Goal: Task Accomplishment & Management: Complete application form

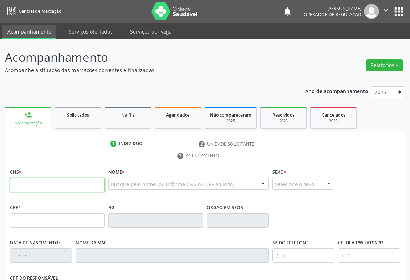
click at [42, 186] on input "text" at bounding box center [57, 185] width 95 height 14
type input "705 0064 7765 4453"
type input "0712245219"
type input "[DATE]"
type input "[PHONE_NUMBER]"
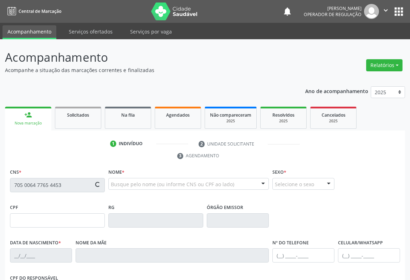
type input "[PHONE_NUMBER]"
type input "002.162.695-20"
type input "SN"
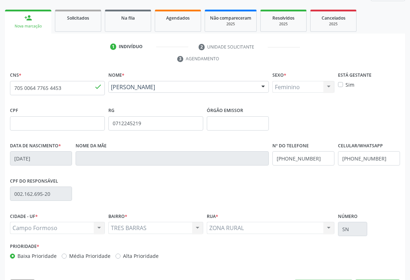
scroll to position [118, 0]
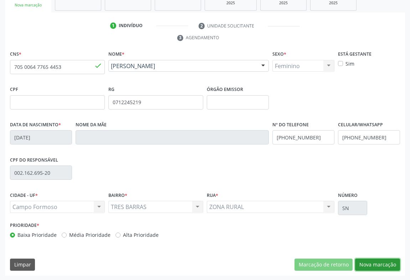
click at [378, 264] on button "Nova marcação" at bounding box center [377, 265] width 45 height 12
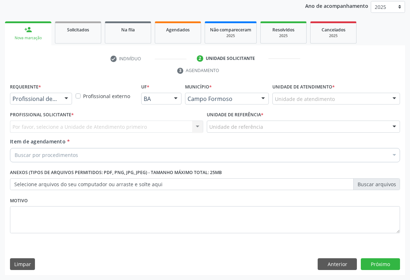
scroll to position [85, 0]
click at [60, 100] on div "Profissional de Saúde" at bounding box center [41, 99] width 62 height 12
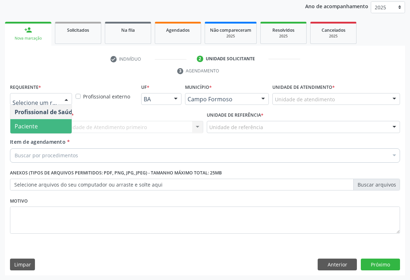
click at [36, 124] on span "Paciente" at bounding box center [26, 126] width 23 height 8
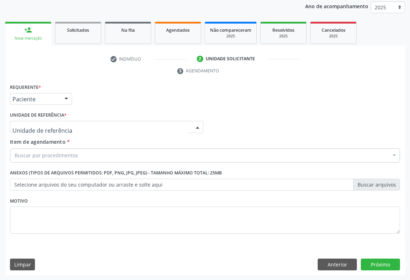
click at [76, 125] on div at bounding box center [106, 127] width 193 height 12
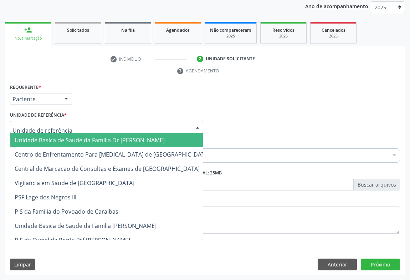
click at [84, 140] on span "Unidade Basica de Saude da Familia Dr [PERSON_NAME]" at bounding box center [90, 140] width 150 height 8
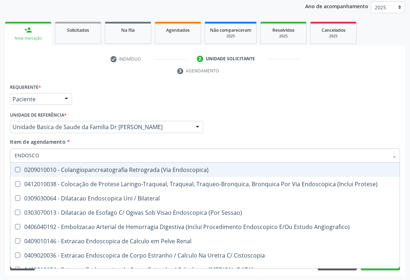
type input "ENDOSCOP"
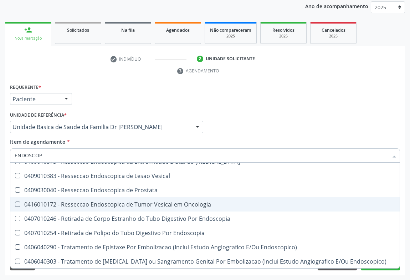
scroll to position [129, 0]
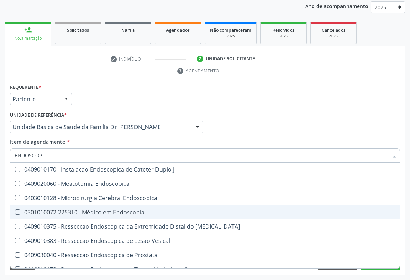
drag, startPoint x: 107, startPoint y: 215, endPoint x: 0, endPoint y: 192, distance: 109.7
click at [107, 214] on span "0301010072-225310 - Médico em Endoscopia" at bounding box center [205, 212] width 390 height 14
checkbox Endoscopia "true"
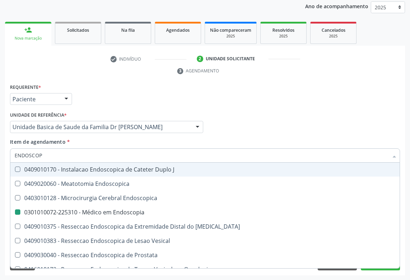
click at [268, 126] on div "Profissional Solicitante Por favor, selecione a Unidade de Atendimento primeiro…" at bounding box center [205, 124] width 394 height 28
checkbox Protese\) "true"
checkbox Endoscopia "false"
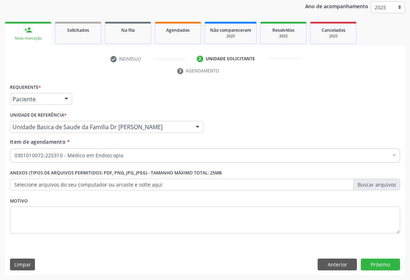
scroll to position [0, 0]
click at [375, 263] on button "Próximo" at bounding box center [380, 265] width 39 height 12
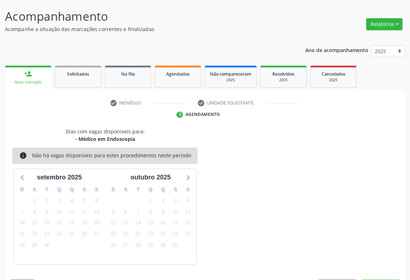
scroll to position [62, 0]
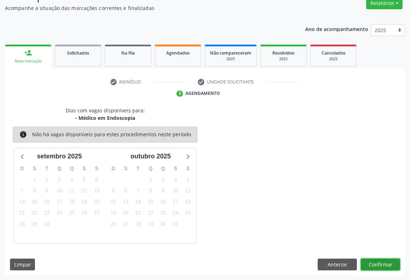
click at [373, 264] on button "Confirmar" at bounding box center [380, 265] width 39 height 12
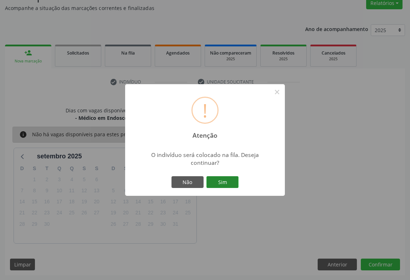
click at [220, 181] on button "Sim" at bounding box center [223, 182] width 32 height 12
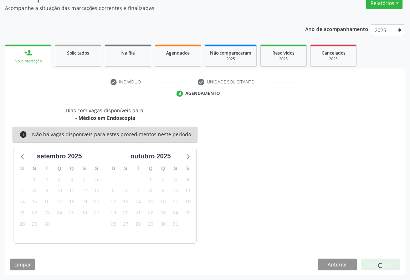
scroll to position [0, 0]
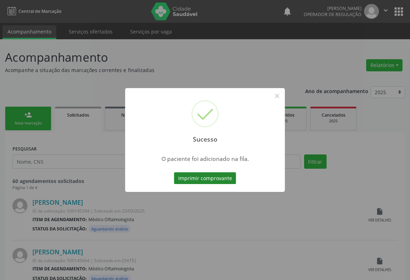
click at [227, 178] on button "Imprimir comprovante" at bounding box center [205, 178] width 62 height 12
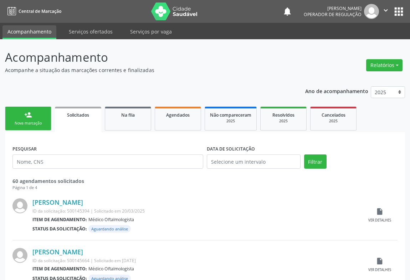
click at [34, 116] on link "person_add Nova marcação" at bounding box center [28, 119] width 46 height 24
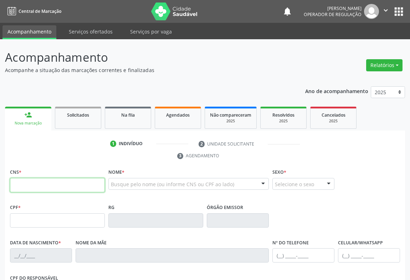
click at [19, 188] on input "text" at bounding box center [57, 185] width 95 height 14
type input "702 9065 3550 0171"
type input "[DATE]"
type input "[PHONE_NUMBER]"
type input "S/N"
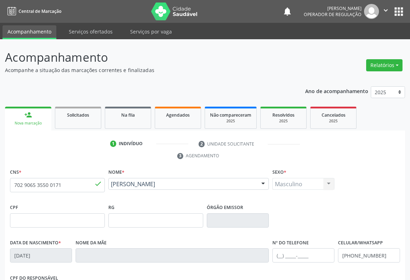
scroll to position [118, 0]
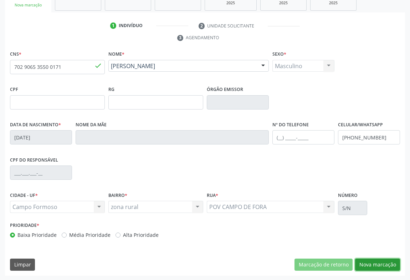
click at [376, 261] on button "Nova marcação" at bounding box center [377, 265] width 45 height 12
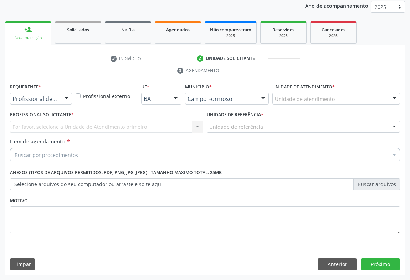
scroll to position [85, 0]
click at [64, 102] on div at bounding box center [66, 99] width 11 height 12
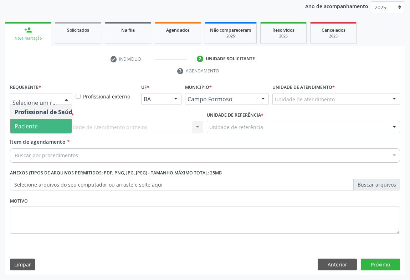
click at [34, 128] on span "Paciente" at bounding box center [26, 126] width 23 height 8
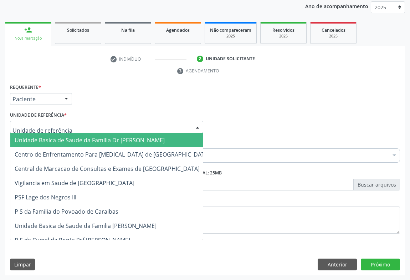
click at [78, 128] on div at bounding box center [106, 127] width 193 height 12
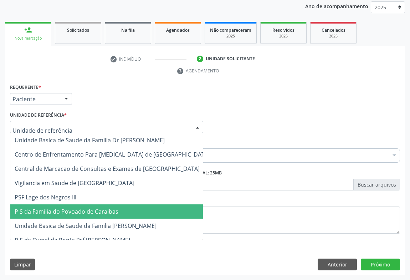
click at [79, 210] on span "P S da Familia do Povoado de Caraibas" at bounding box center [67, 212] width 104 height 8
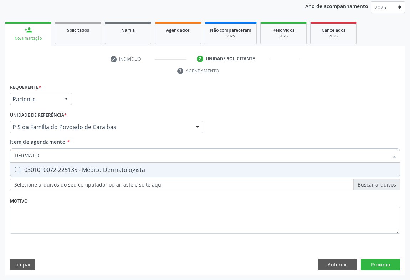
type input "DERMATOL"
click at [68, 170] on div "0301010072-225135 - Médico Dermatologista" at bounding box center [205, 170] width 381 height 6
checkbox Dermatologista "true"
click at [107, 113] on div "Unidade de referência * P S da Familia do Povoado de Caraibas Unidade Basica de…" at bounding box center [106, 121] width 193 height 23
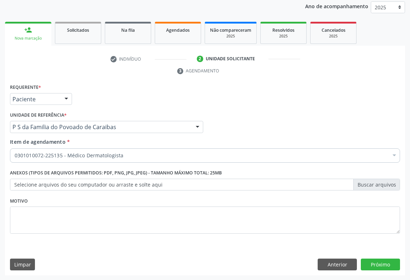
click at [49, 150] on div "0301010072-225135 - Médico Dermatologista" at bounding box center [205, 155] width 390 height 14
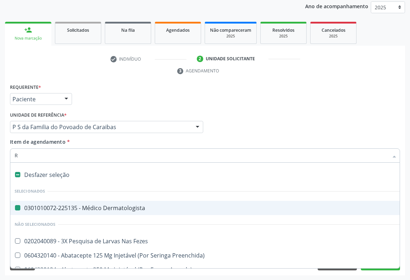
type input "RE"
checkbox Dermatologista "false"
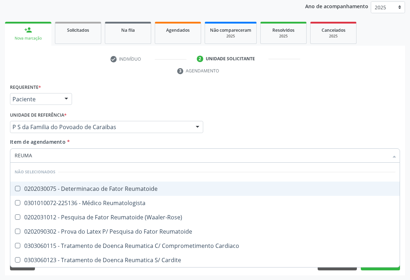
type input "REUMAT"
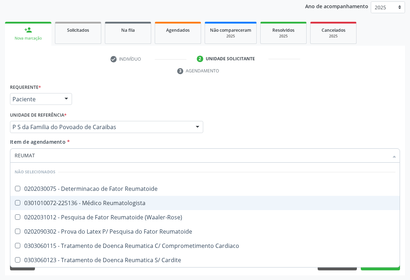
click at [77, 204] on div "0301010072-225136 - Médico Reumatologista" at bounding box center [205, 203] width 381 height 6
checkbox Reumatologista "true"
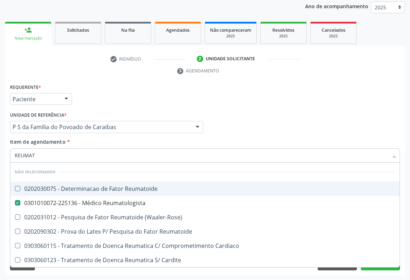
click at [188, 114] on div "Unidade de referência * P S da Familia do Povoado de Caraibas Unidade Basica de…" at bounding box center [106, 121] width 193 height 23
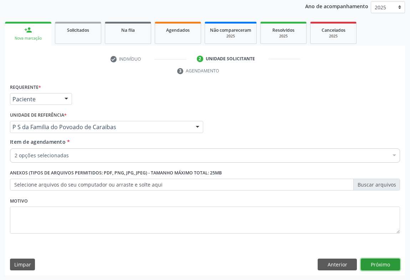
click at [387, 260] on button "Próximo" at bounding box center [380, 265] width 39 height 12
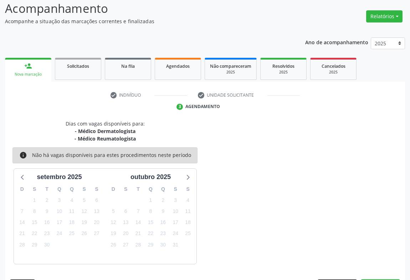
scroll to position [70, 0]
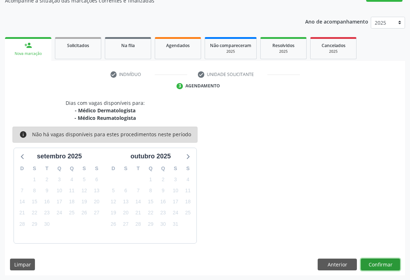
click at [383, 266] on button "Confirmar" at bounding box center [380, 265] width 39 height 12
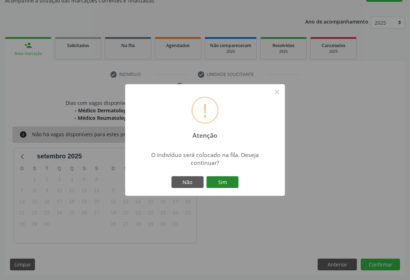
click at [224, 181] on button "Sim" at bounding box center [223, 182] width 32 height 12
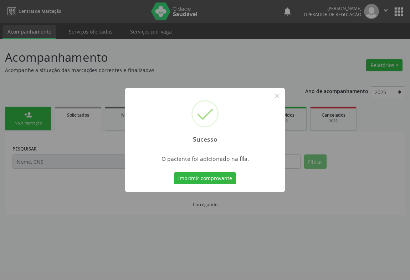
scroll to position [0, 0]
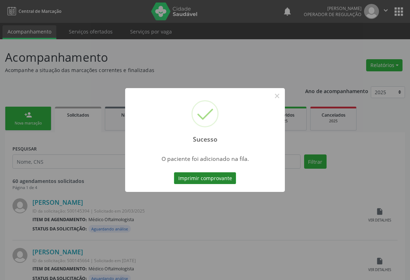
click at [207, 178] on button "Imprimir comprovante" at bounding box center [205, 178] width 62 height 12
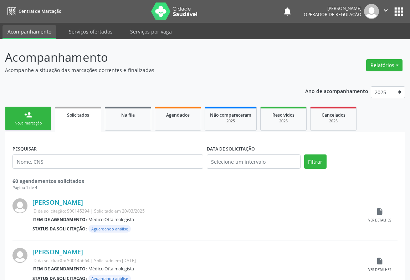
click at [38, 118] on link "person_add Nova marcação" at bounding box center [28, 119] width 46 height 24
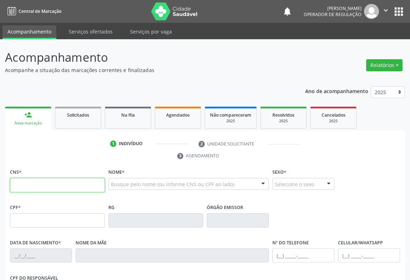
click at [51, 184] on input "text" at bounding box center [57, 185] width 95 height 14
type input "702 9005 1498 1574"
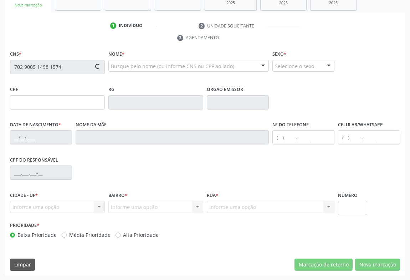
type input "0082049"
type input "[DATE]"
type input "[PHONE_NUMBER]"
type input "S/N"
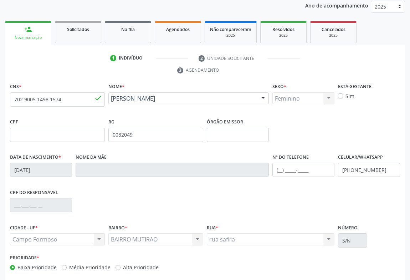
scroll to position [118, 0]
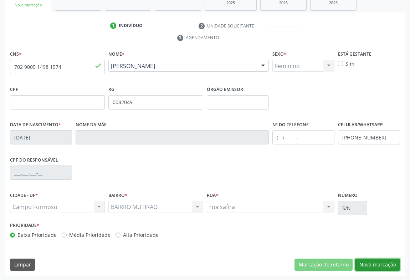
click at [365, 261] on button "Nova marcação" at bounding box center [377, 265] width 45 height 12
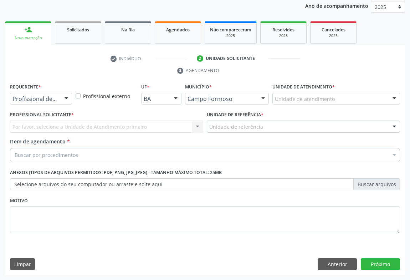
scroll to position [85, 0]
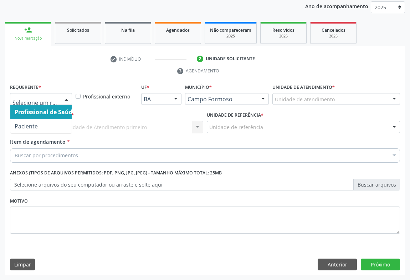
drag, startPoint x: 69, startPoint y: 96, endPoint x: 49, endPoint y: 105, distance: 22.5
click at [67, 97] on div at bounding box center [66, 99] width 11 height 12
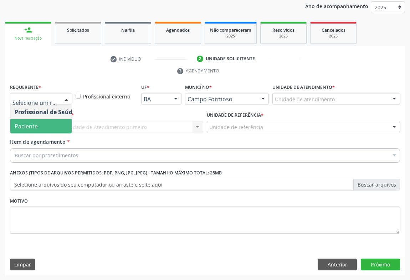
click at [43, 129] on span "Paciente" at bounding box center [45, 126] width 70 height 14
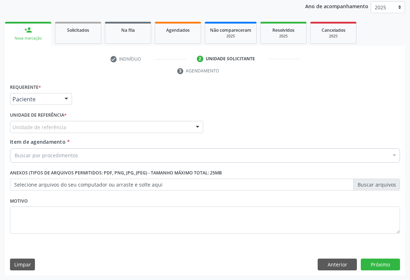
click at [79, 128] on div "Unidade de referência" at bounding box center [106, 127] width 193 height 12
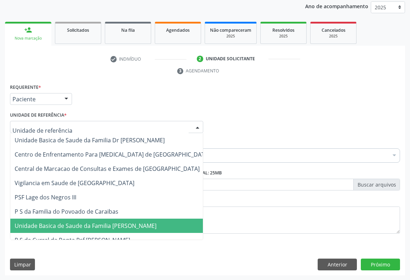
click at [85, 221] on span "Unidade Basica de Saude da Familia [PERSON_NAME]" at bounding box center [112, 226] width 204 height 14
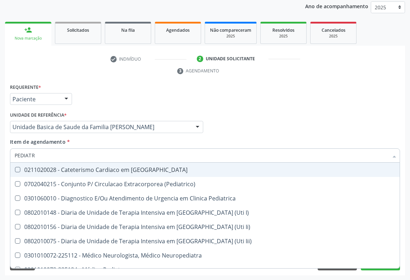
type input "PEDIATRA"
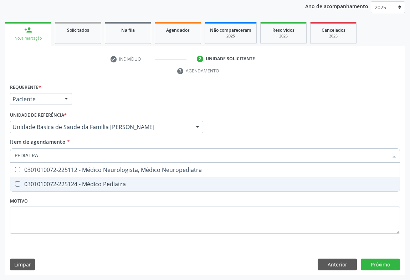
click at [78, 181] on div "0301010072-225124 - Médico Pediatra" at bounding box center [205, 184] width 381 height 6
checkbox Pediatra "true"
click at [371, 264] on div "Requerente * Paciente Profissional de Saúde Paciente Nenhum resultado encontrad…" at bounding box center [205, 179] width 400 height 194
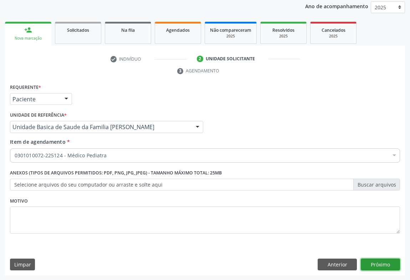
click at [378, 268] on button "Próximo" at bounding box center [380, 265] width 39 height 12
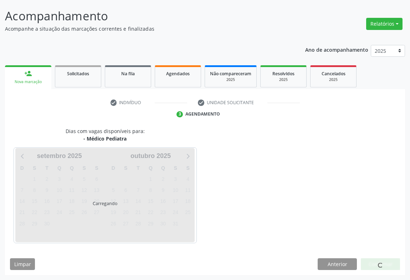
scroll to position [41, 0]
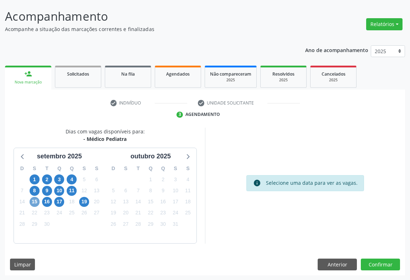
click at [35, 200] on span "15" at bounding box center [35, 202] width 10 height 10
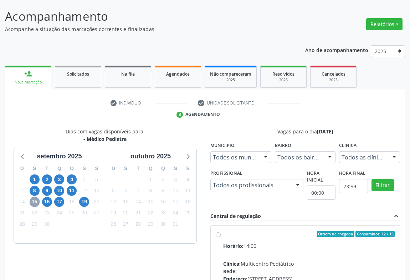
scroll to position [148, 0]
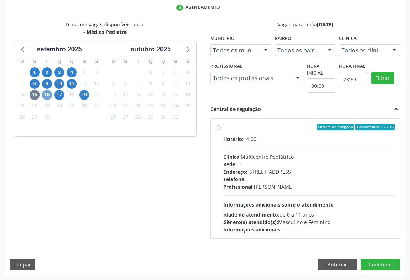
click at [46, 96] on span "16" at bounding box center [47, 95] width 10 height 10
click at [63, 94] on span "17" at bounding box center [59, 95] width 10 height 10
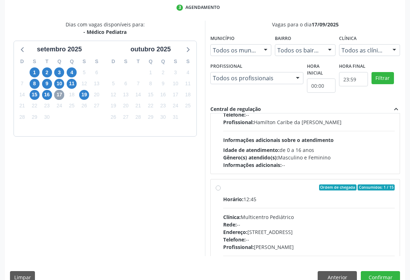
scroll to position [97, 0]
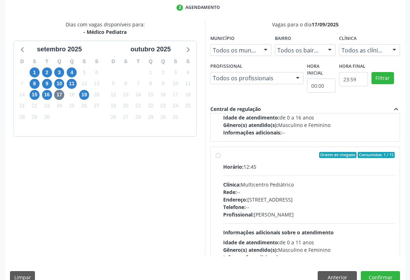
click at [287, 202] on div "Endereço: [STREET_ADDRESS]" at bounding box center [309, 199] width 172 height 7
click at [221, 158] on input "Ordem de chegada Consumidos: 1 / 15 Horário: 12:45 Clínica: Multicentro Pediátr…" at bounding box center [218, 155] width 5 height 6
radio input "true"
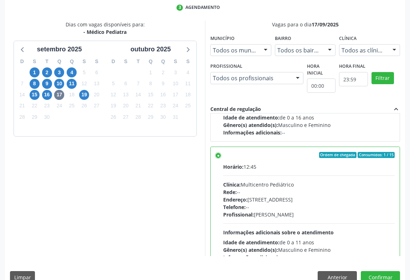
scroll to position [161, 0]
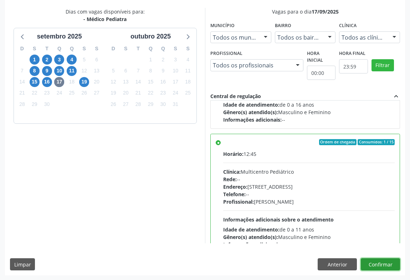
click at [375, 259] on button "Confirmar" at bounding box center [380, 264] width 39 height 12
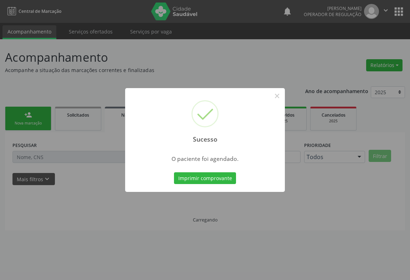
scroll to position [0, 0]
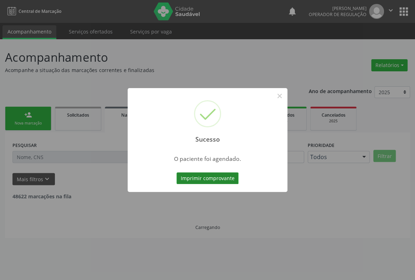
click at [214, 177] on button "Imprimir comprovante" at bounding box center [208, 178] width 62 height 12
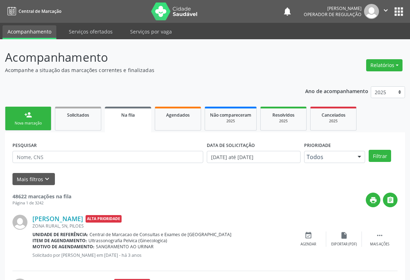
click at [42, 125] on div "Nova marcação" at bounding box center [28, 123] width 36 height 5
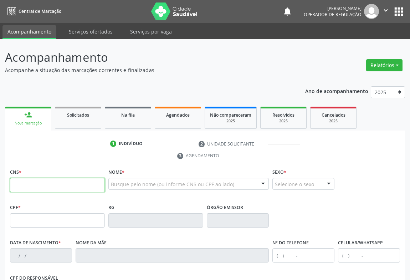
click at [44, 181] on input "text" at bounding box center [57, 185] width 95 height 14
type input "702 9005 1498 1574"
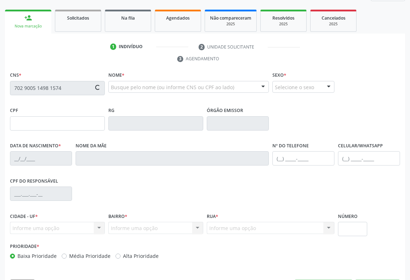
type input "0082049"
type input "[DATE]"
type input "[PHONE_NUMBER]"
type input "127.481.565-79"
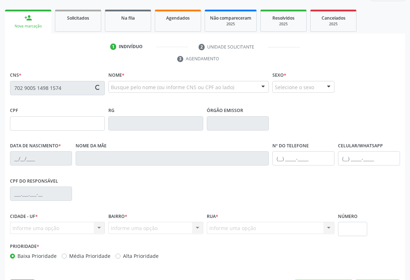
type input "S/N"
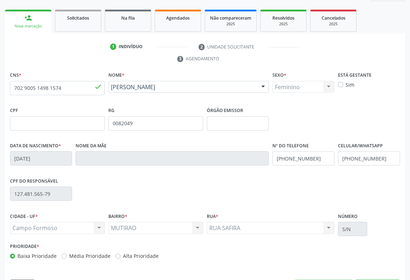
scroll to position [118, 0]
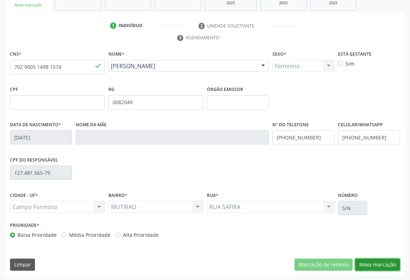
click at [369, 268] on button "Nova marcação" at bounding box center [377, 265] width 45 height 12
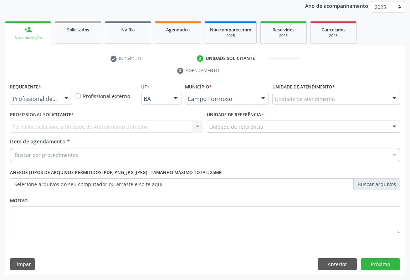
scroll to position [85, 0]
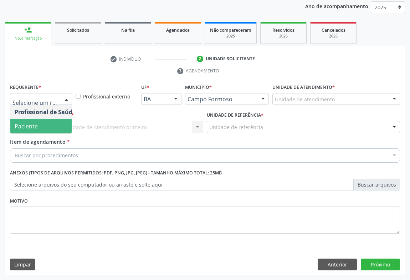
click at [29, 127] on span "Paciente" at bounding box center [26, 126] width 23 height 8
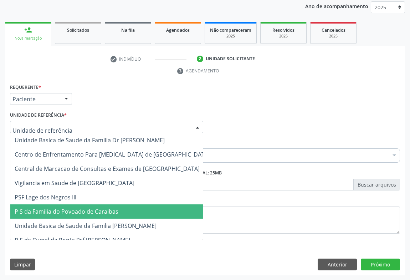
click at [64, 215] on span "P S da Familia do Povoado de Caraibas" at bounding box center [112, 211] width 204 height 14
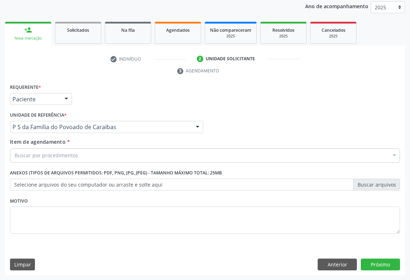
click at [54, 159] on div "Buscar por procedimentos" at bounding box center [205, 155] width 390 height 14
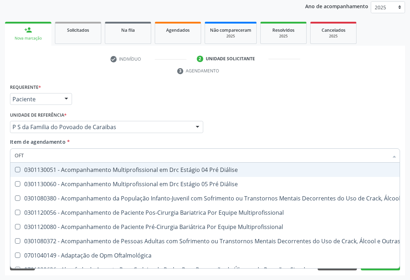
type input "OFTA"
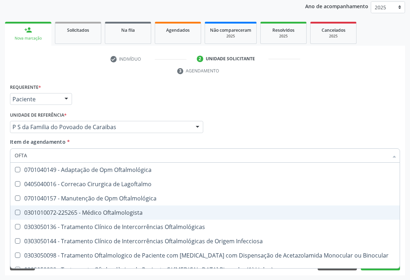
click at [87, 211] on div "0301010072-225265 - Médico Oftalmologista" at bounding box center [205, 213] width 381 height 6
checkbox Oftalmologista "true"
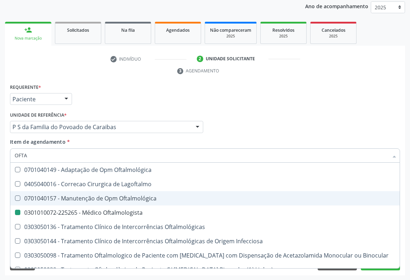
click at [255, 99] on div "Requerente * Paciente Profissional de Saúde Paciente Nenhum resultado encontrad…" at bounding box center [205, 96] width 394 height 28
checkbox Lagoftalmo "true"
checkbox Oftalmologista "false"
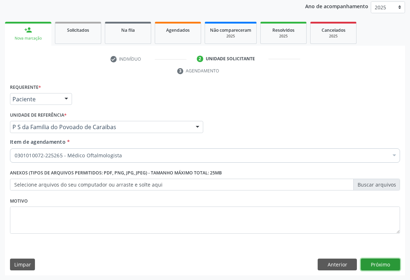
click at [380, 262] on button "Próximo" at bounding box center [380, 265] width 39 height 12
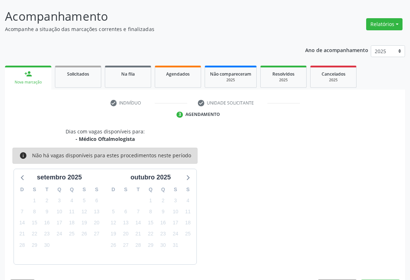
scroll to position [62, 0]
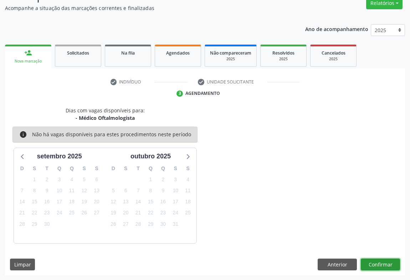
click at [373, 259] on button "Confirmar" at bounding box center [380, 265] width 39 height 12
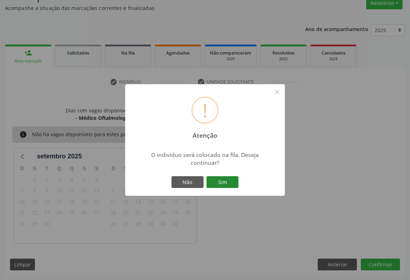
click at [229, 178] on button "Sim" at bounding box center [223, 182] width 32 height 12
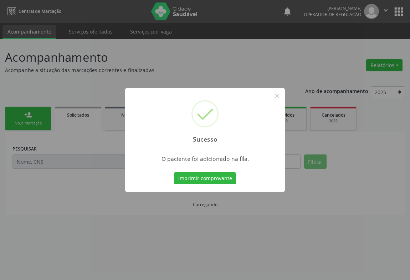
scroll to position [0, 0]
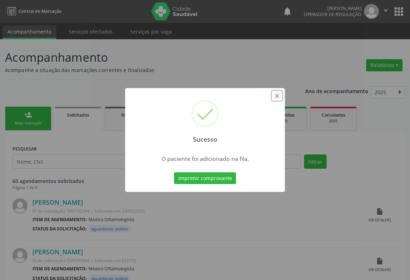
click at [280, 97] on button "×" at bounding box center [277, 96] width 12 height 12
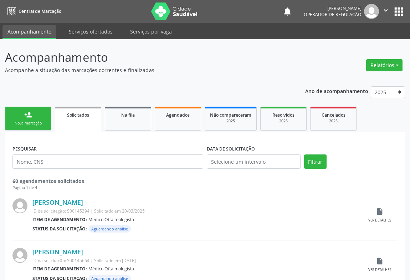
click at [389, 9] on icon "" at bounding box center [386, 10] width 8 height 8
click at [363, 44] on link "Sair" at bounding box center [367, 44] width 49 height 10
